Goal: Entertainment & Leisure: Consume media (video, audio)

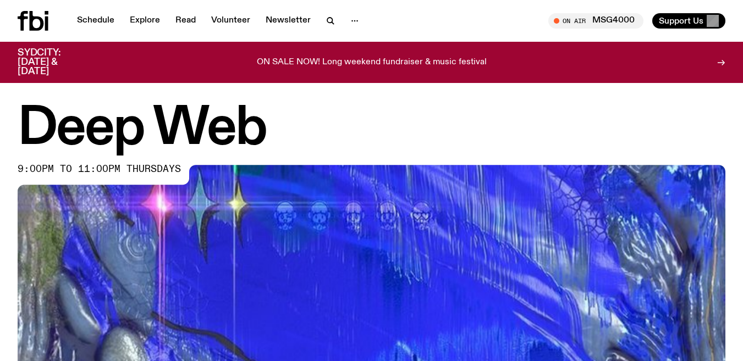
click at [335, 109] on h1 "Deep Web" at bounding box center [372, 128] width 708 height 49
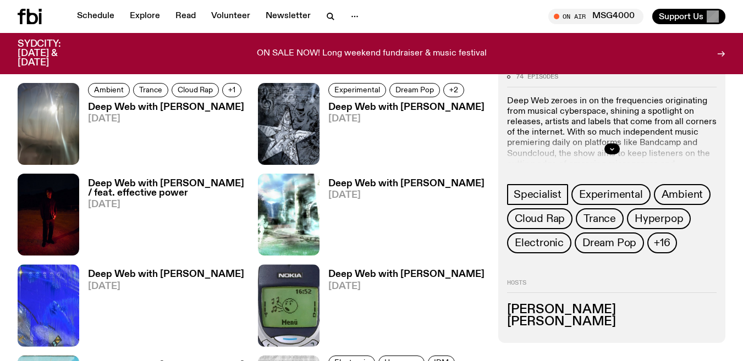
scroll to position [1257, 0]
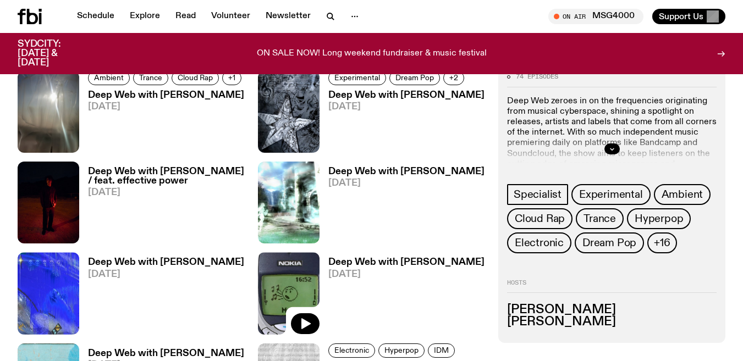
click at [289, 281] on img at bounding box center [289, 293] width 62 height 82
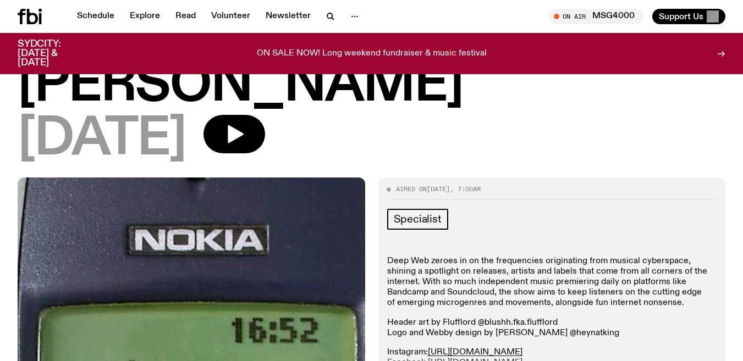
scroll to position [136, 0]
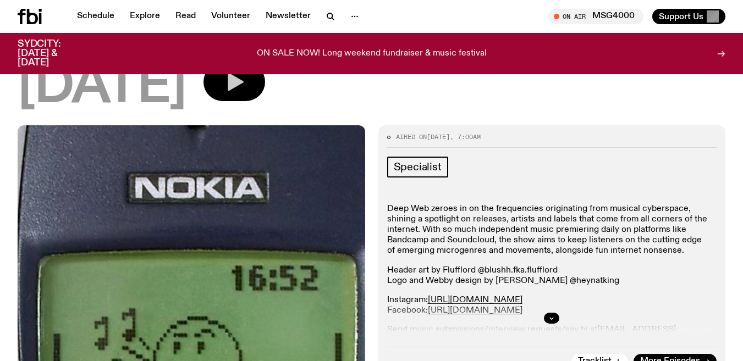
click at [258, 93] on button "button" at bounding box center [234, 82] width 62 height 38
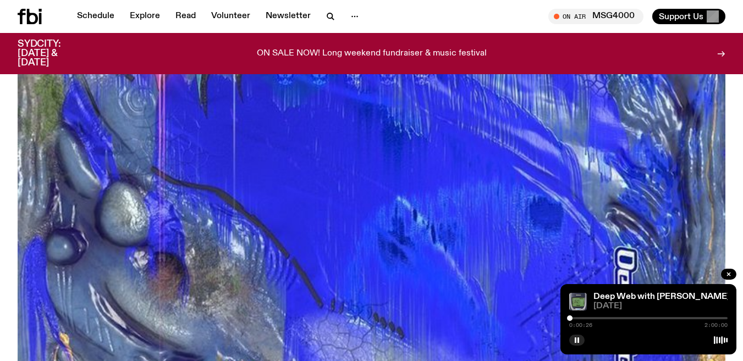
scroll to position [1257, 0]
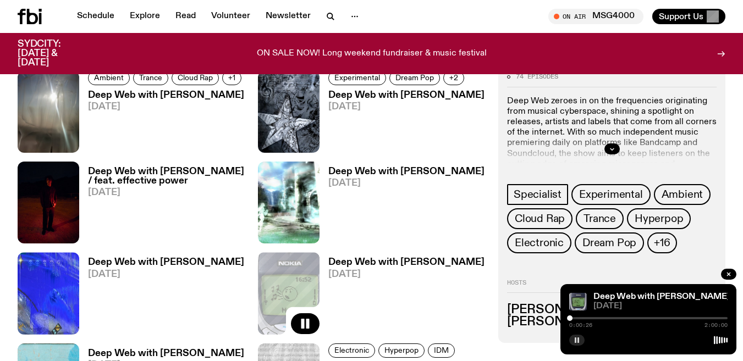
click at [578, 340] on rect "button" at bounding box center [578, 340] width 2 height 5
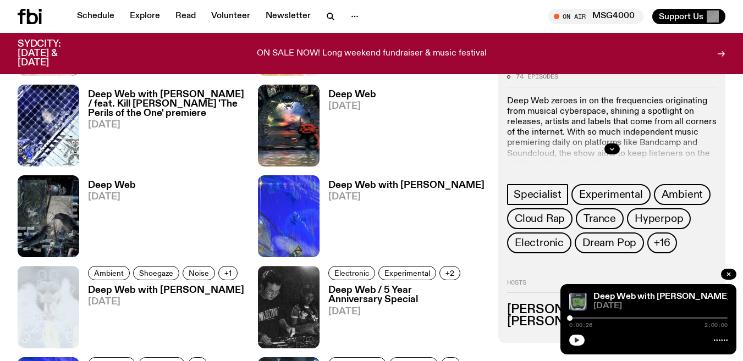
scroll to position [2026, 0]
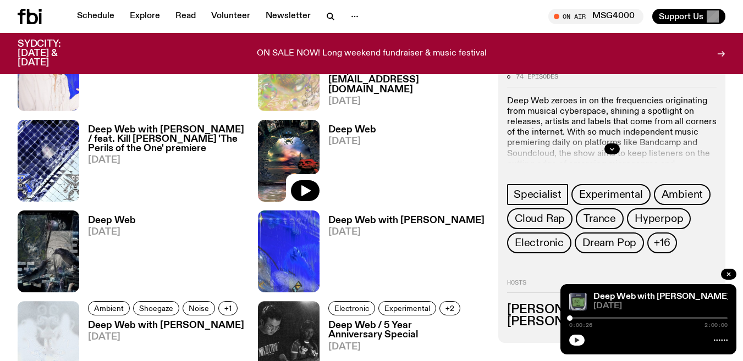
click at [306, 151] on img at bounding box center [289, 161] width 62 height 82
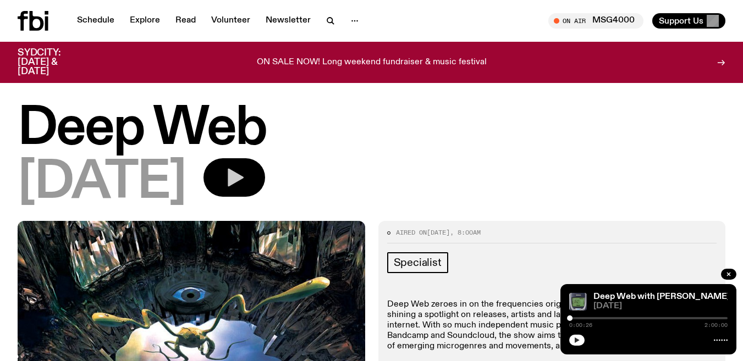
click at [244, 175] on icon "button" at bounding box center [236, 178] width 16 height 18
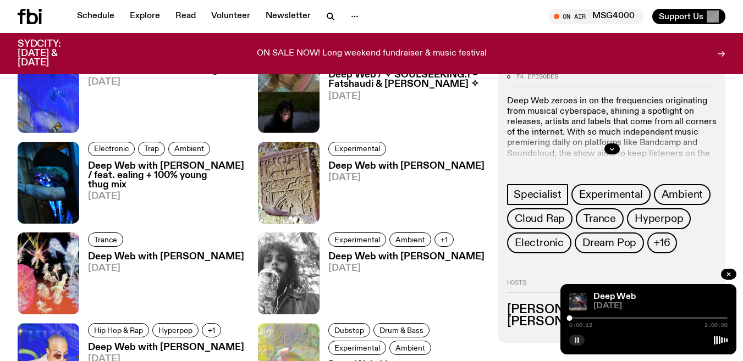
scroll to position [1709, 0]
